Goal: Complete application form

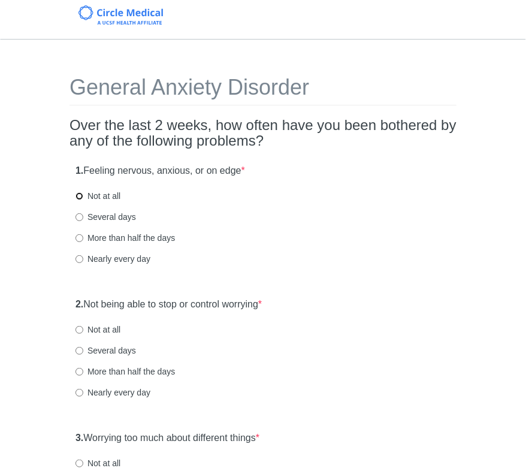
click at [79, 195] on input "Not at all" at bounding box center [80, 196] width 8 height 8
radio input "true"
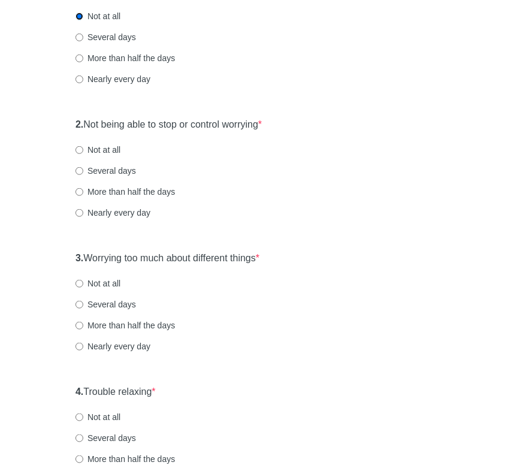
scroll to position [240, 0]
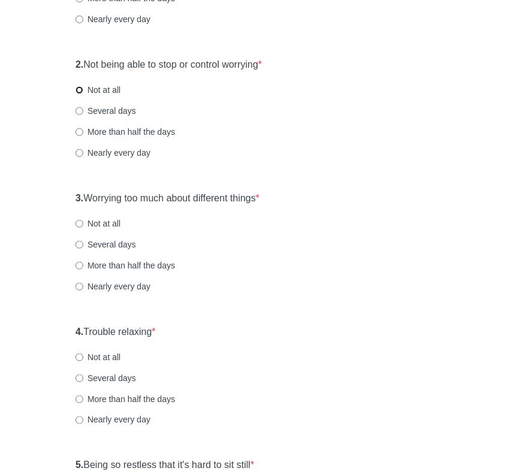
click at [82, 89] on input "Not at all" at bounding box center [80, 90] width 8 height 8
radio input "true"
click at [77, 221] on input "Not at all" at bounding box center [80, 224] width 8 height 8
radio input "true"
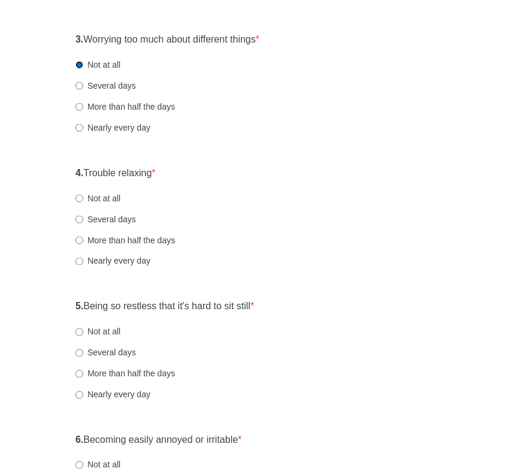
scroll to position [420, 0]
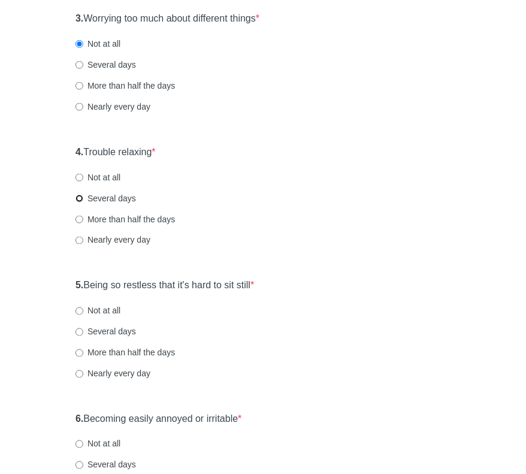
click at [78, 199] on input "Several days" at bounding box center [80, 199] width 8 height 8
radio input "true"
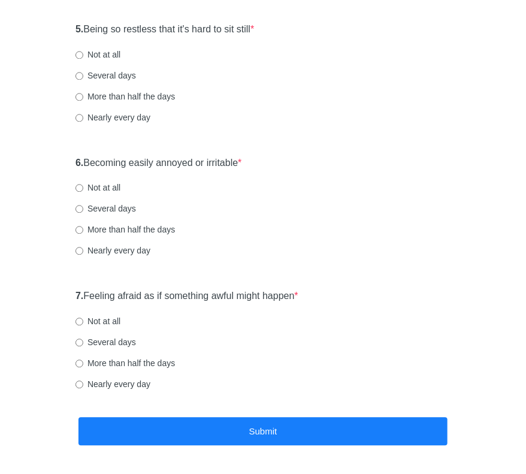
scroll to position [660, 0]
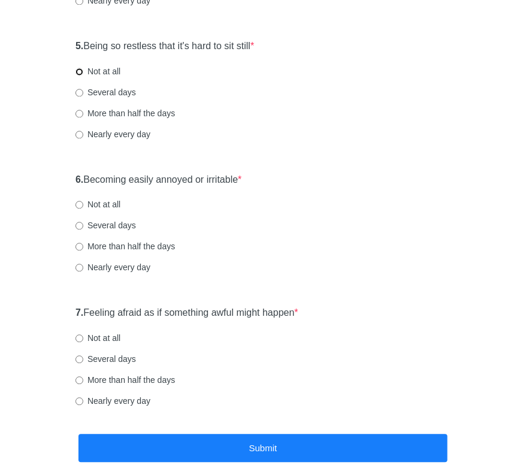
click at [79, 70] on input "Not at all" at bounding box center [80, 72] width 8 height 8
radio input "true"
click at [79, 206] on input "Not at all" at bounding box center [80, 205] width 8 height 8
radio input "true"
click at [79, 338] on input "Not at all" at bounding box center [80, 339] width 8 height 8
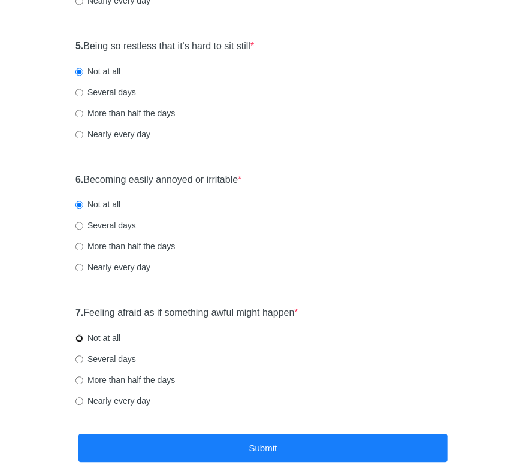
radio input "true"
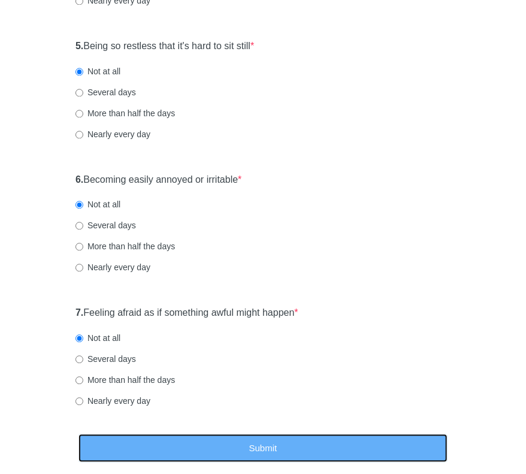
click at [275, 459] on button "Submit" at bounding box center [263, 448] width 369 height 28
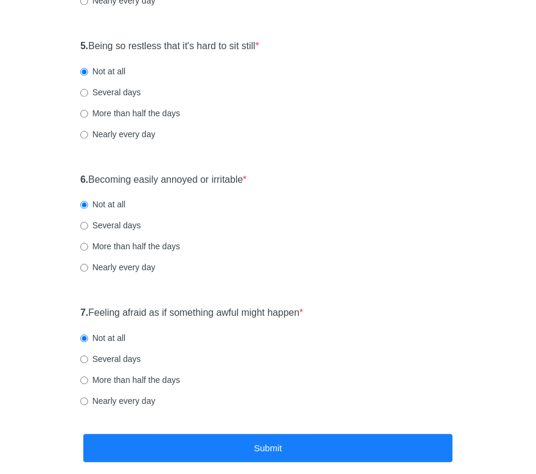
scroll to position [0, 0]
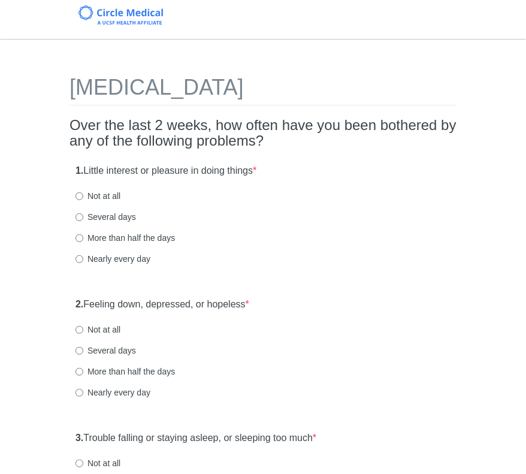
scroll to position [60, 0]
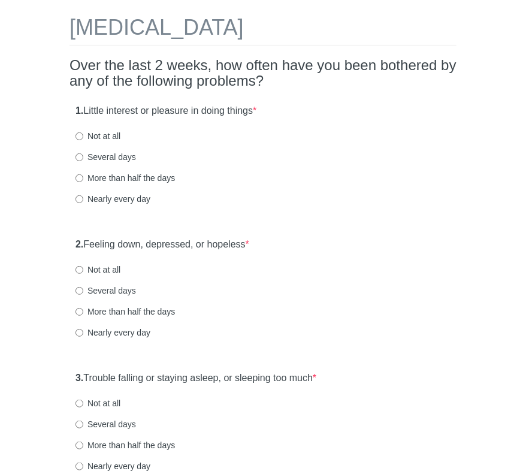
click at [74, 136] on div "1. Little interest or pleasure in doing things * Not at all Several days More t…" at bounding box center [263, 160] width 387 height 125
click at [79, 136] on input "Not at all" at bounding box center [80, 137] width 8 height 8
radio input "true"
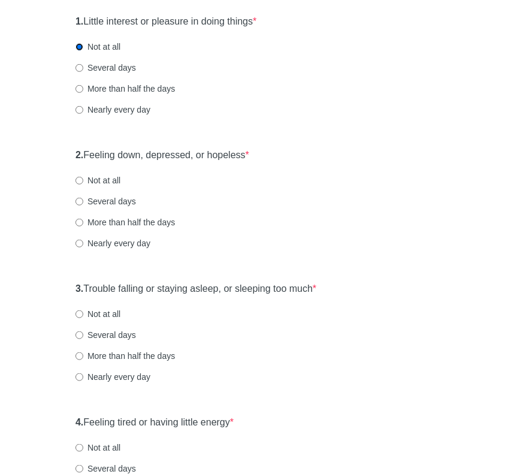
scroll to position [180, 0]
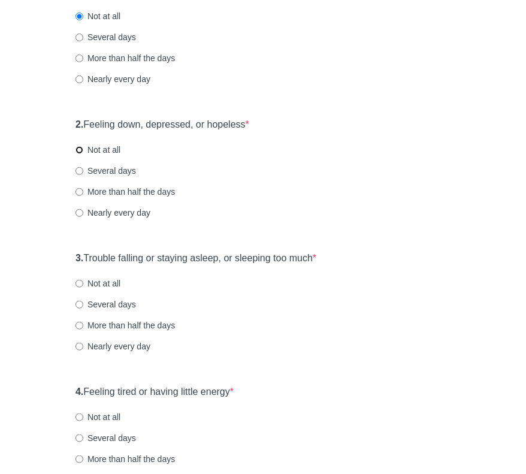
click at [79, 150] on input "Not at all" at bounding box center [80, 150] width 8 height 8
radio input "true"
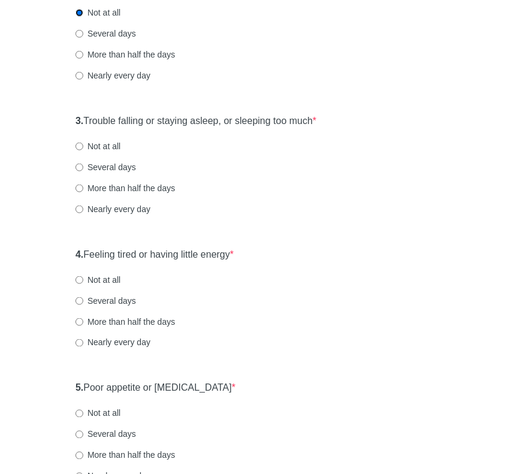
scroll to position [420, 0]
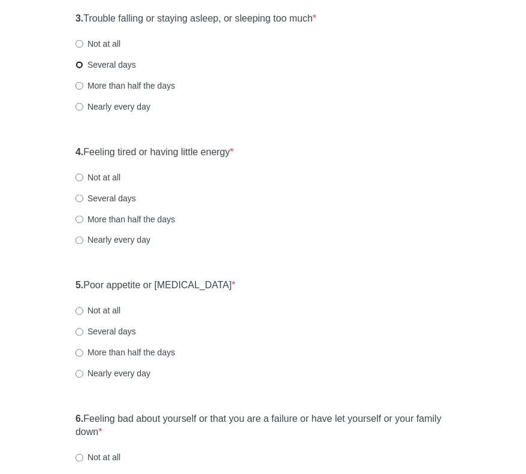
click at [80, 62] on input "Several days" at bounding box center [80, 65] width 8 height 8
radio input "true"
click at [82, 175] on input "Not at all" at bounding box center [80, 178] width 8 height 8
radio input "true"
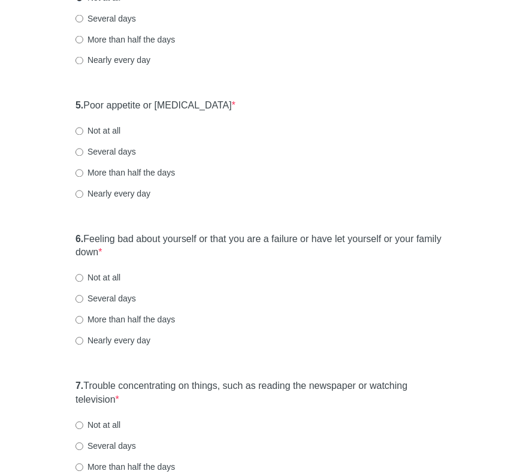
scroll to position [660, 0]
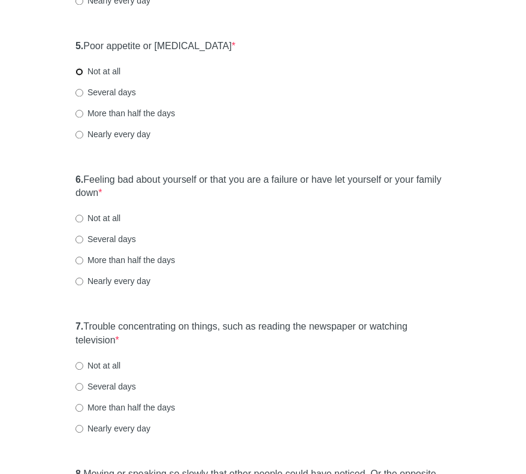
click at [82, 69] on input "Not at all" at bounding box center [80, 72] width 8 height 8
radio input "true"
click at [77, 221] on input "Not at all" at bounding box center [80, 219] width 8 height 8
radio input "true"
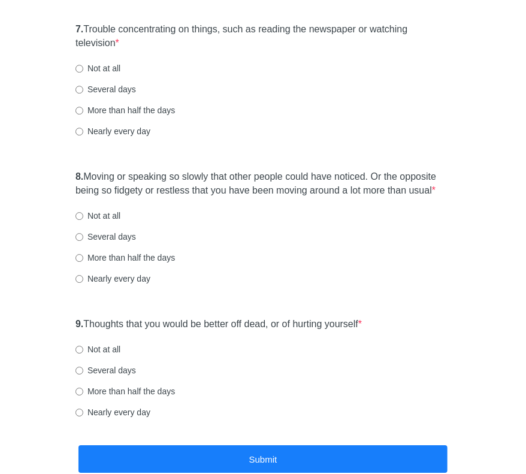
scroll to position [959, 0]
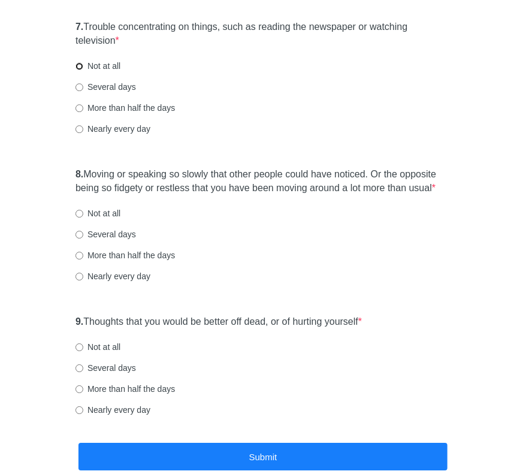
click at [81, 64] on input "Not at all" at bounding box center [80, 66] width 8 height 8
radio input "true"
click at [79, 214] on input "Not at all" at bounding box center [80, 214] width 8 height 8
radio input "true"
click at [82, 347] on input "Not at all" at bounding box center [80, 348] width 8 height 8
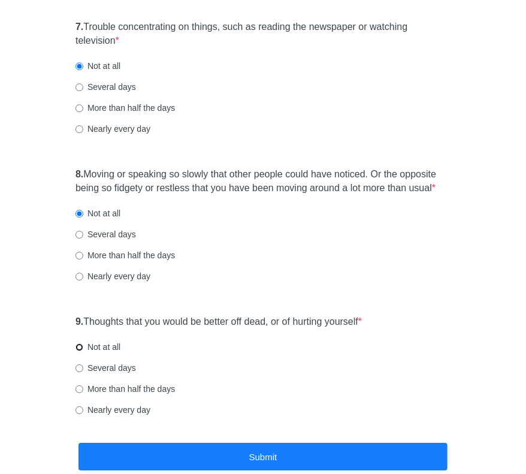
radio input "true"
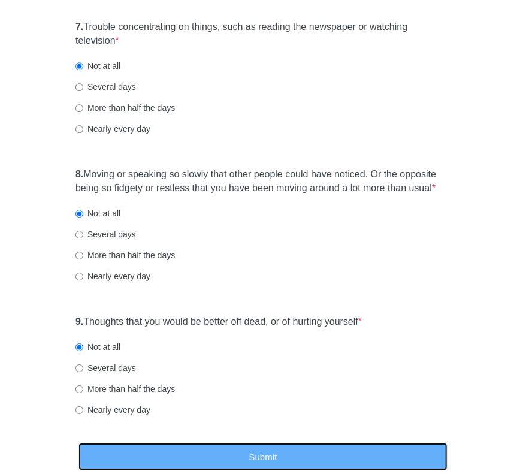
click at [247, 454] on button "Submit" at bounding box center [263, 457] width 369 height 28
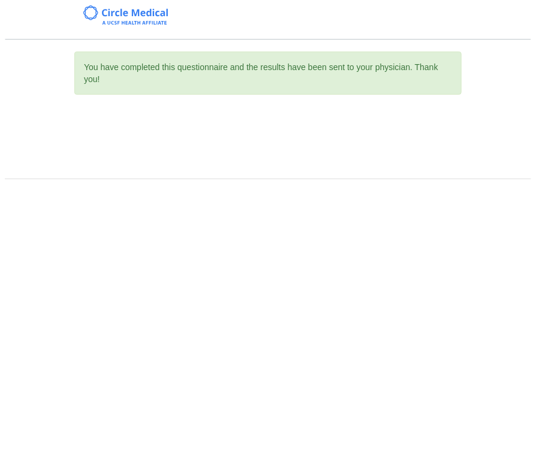
scroll to position [0, 0]
